Goal: Transaction & Acquisition: Purchase product/service

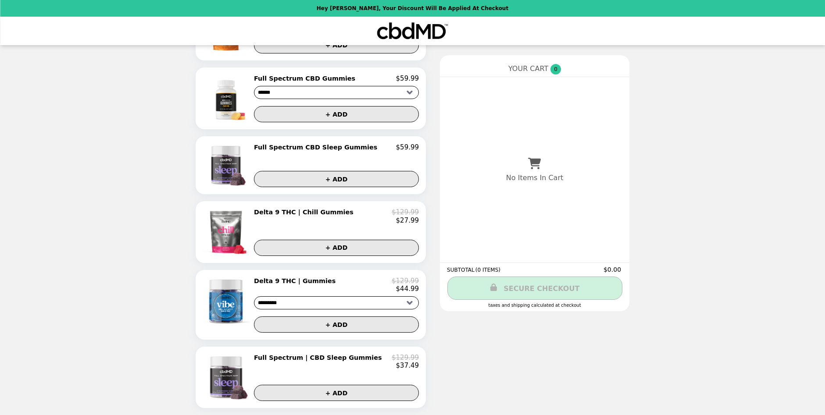
scroll to position [426, 0]
click at [336, 246] on button "+ ADD" at bounding box center [336, 248] width 165 height 16
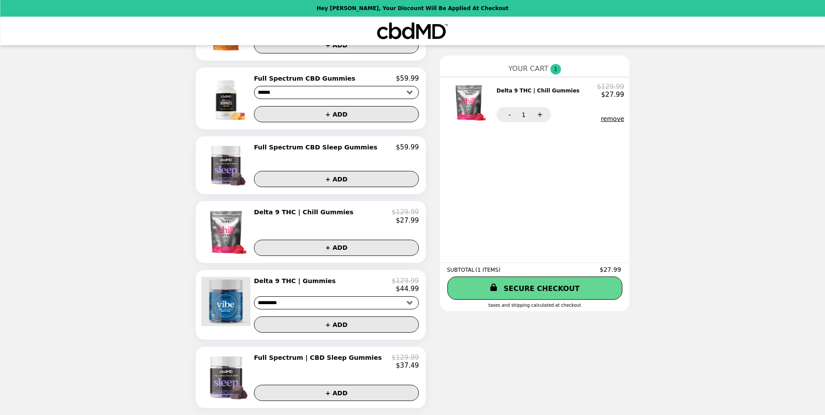
click at [237, 297] on img at bounding box center [226, 301] width 51 height 49
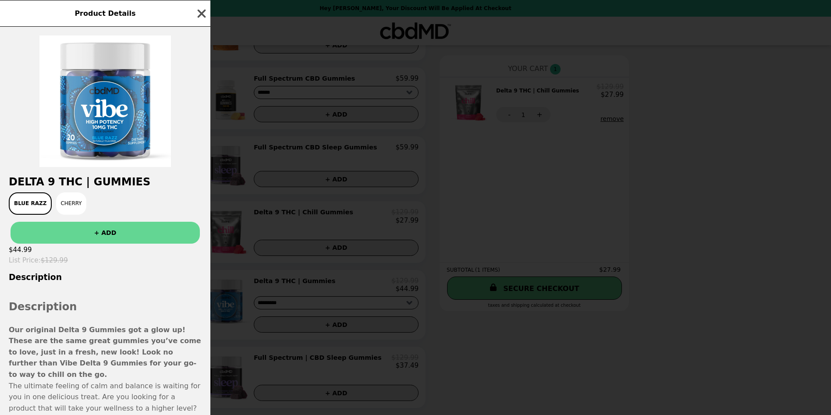
click at [201, 13] on icon "button" at bounding box center [202, 13] width 8 height 8
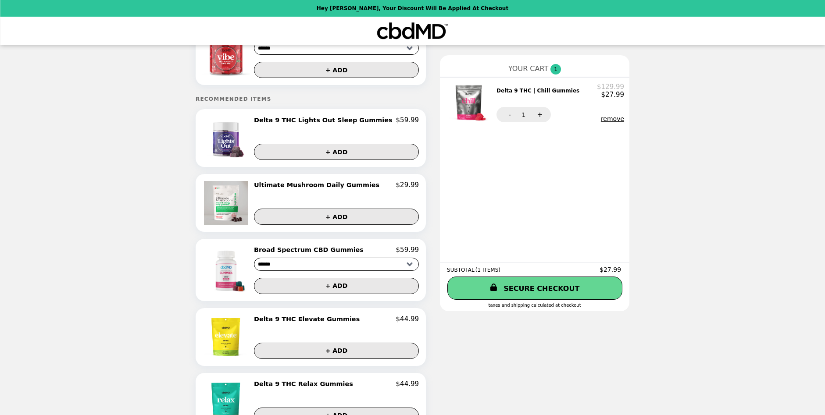
scroll to position [0, 0]
